Goal: Ask a question

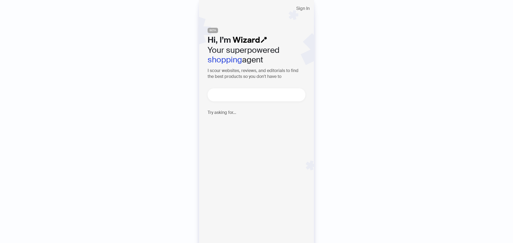
click at [219, 94] on textarea at bounding box center [258, 95] width 93 height 7
type textarea "**********"
click at [300, 96] on icon "right" at bounding box center [298, 94] width 3 height 3
